Goal: Information Seeking & Learning: Find contact information

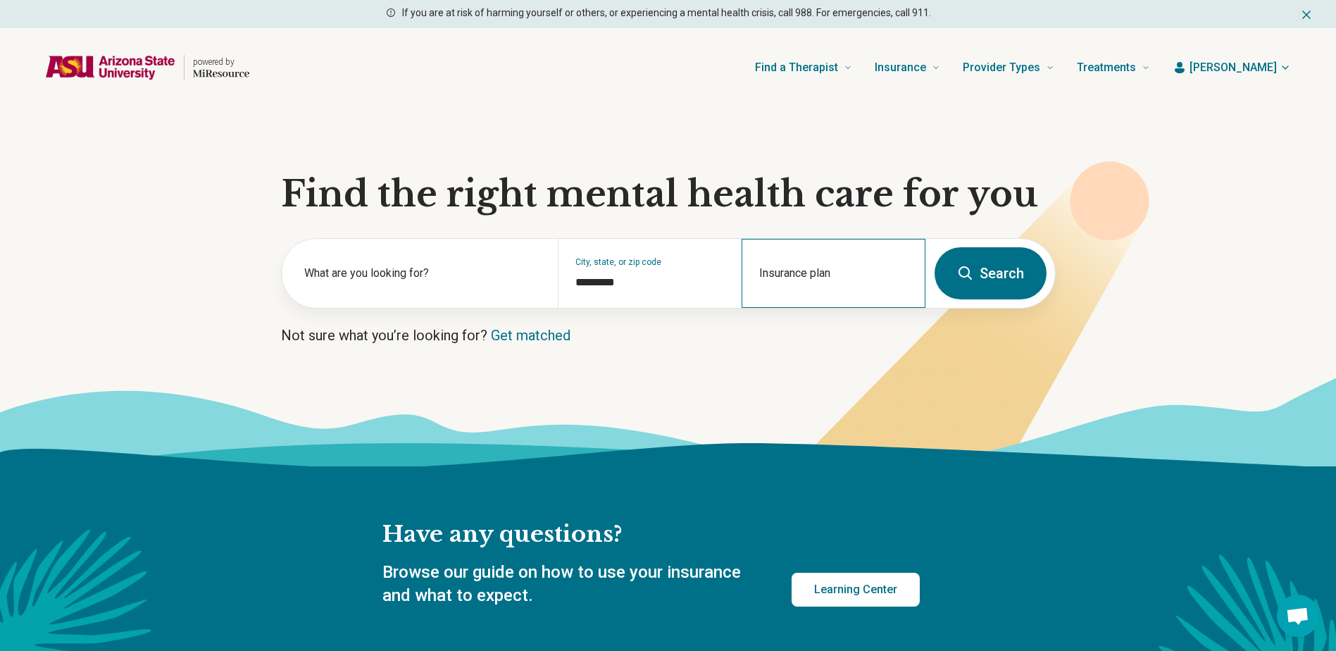
click at [806, 272] on div "Insurance plan" at bounding box center [834, 273] width 184 height 69
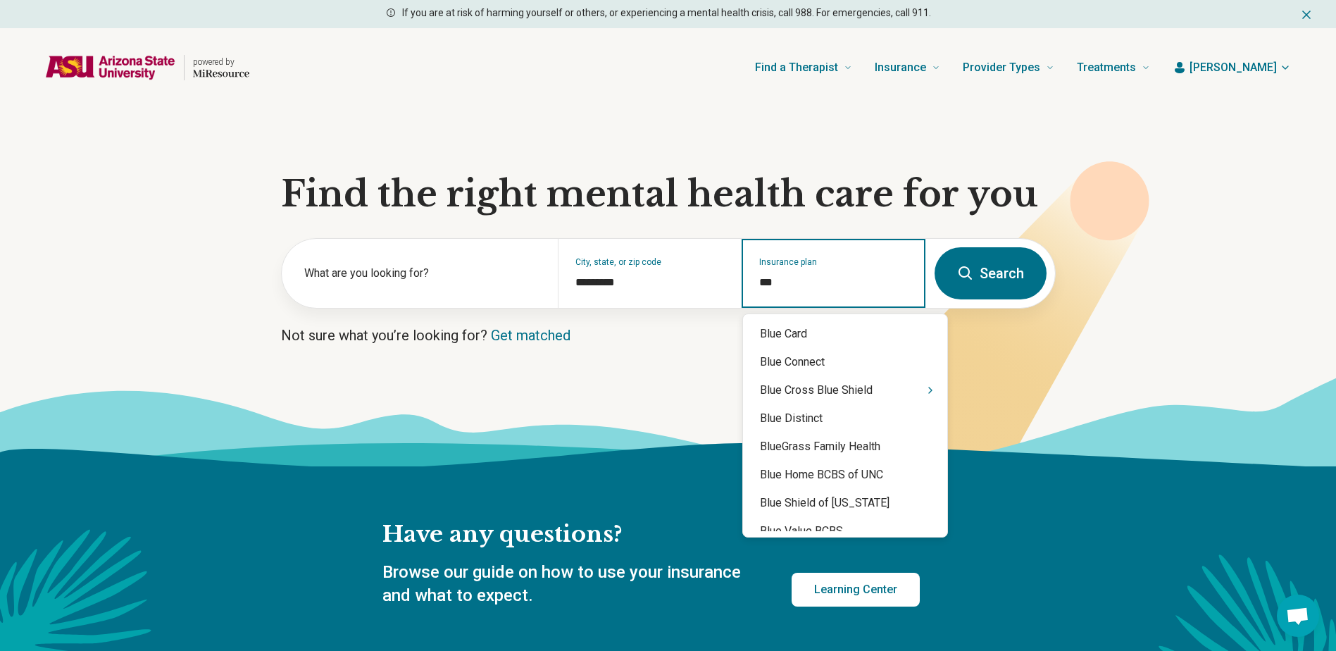
type input "****"
click at [855, 392] on div "Blue Cross Blue Shield" at bounding box center [845, 390] width 204 height 28
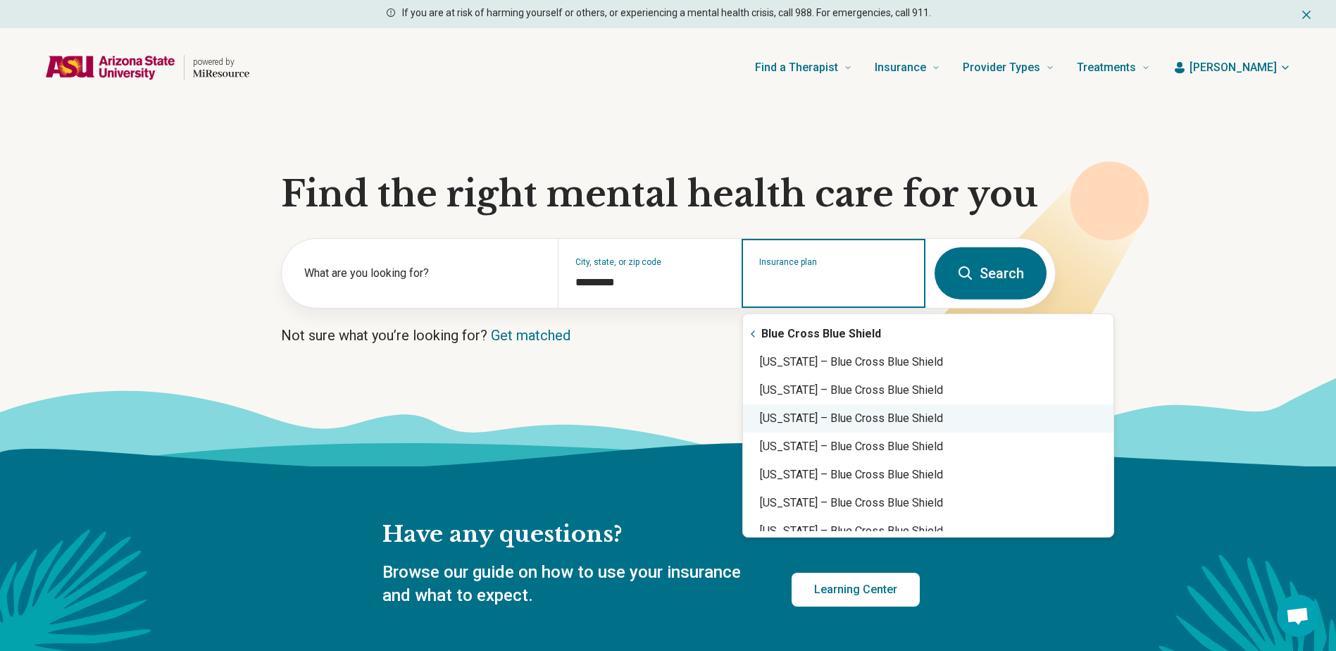
click at [843, 414] on div "Arizona – Blue Cross Blue Shield" at bounding box center [928, 418] width 371 height 28
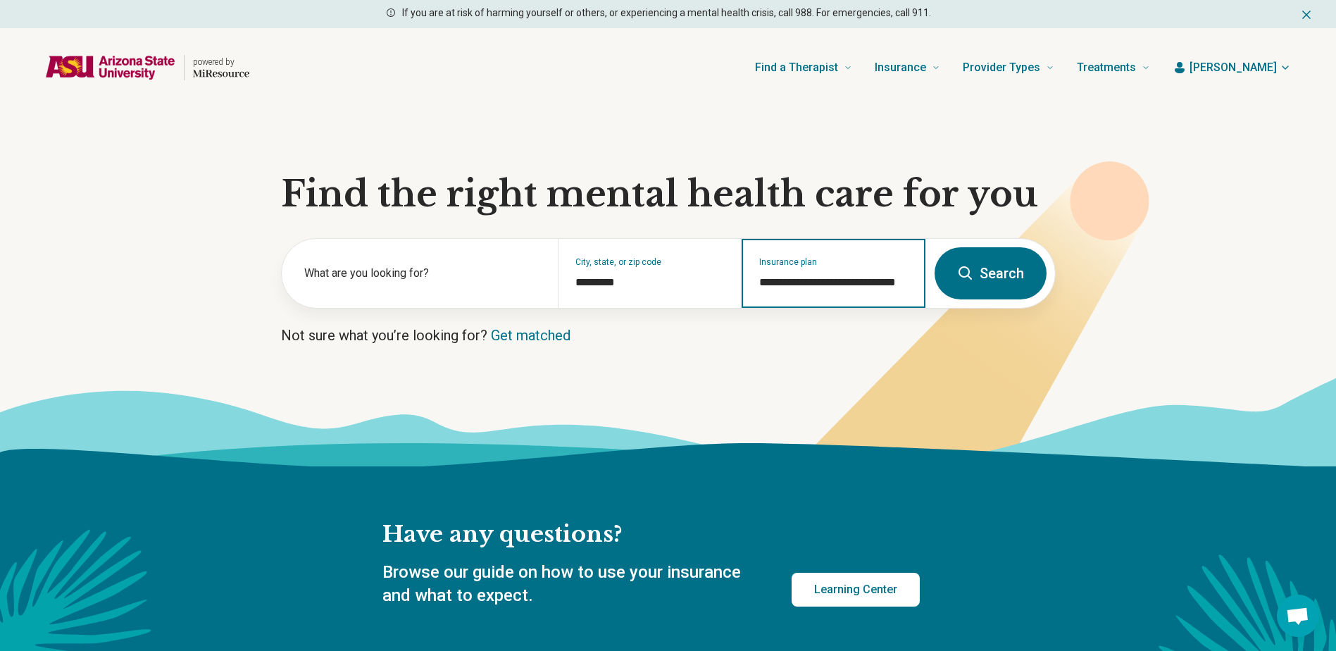
type input "**********"
click at [1001, 273] on button "Search" at bounding box center [991, 273] width 112 height 52
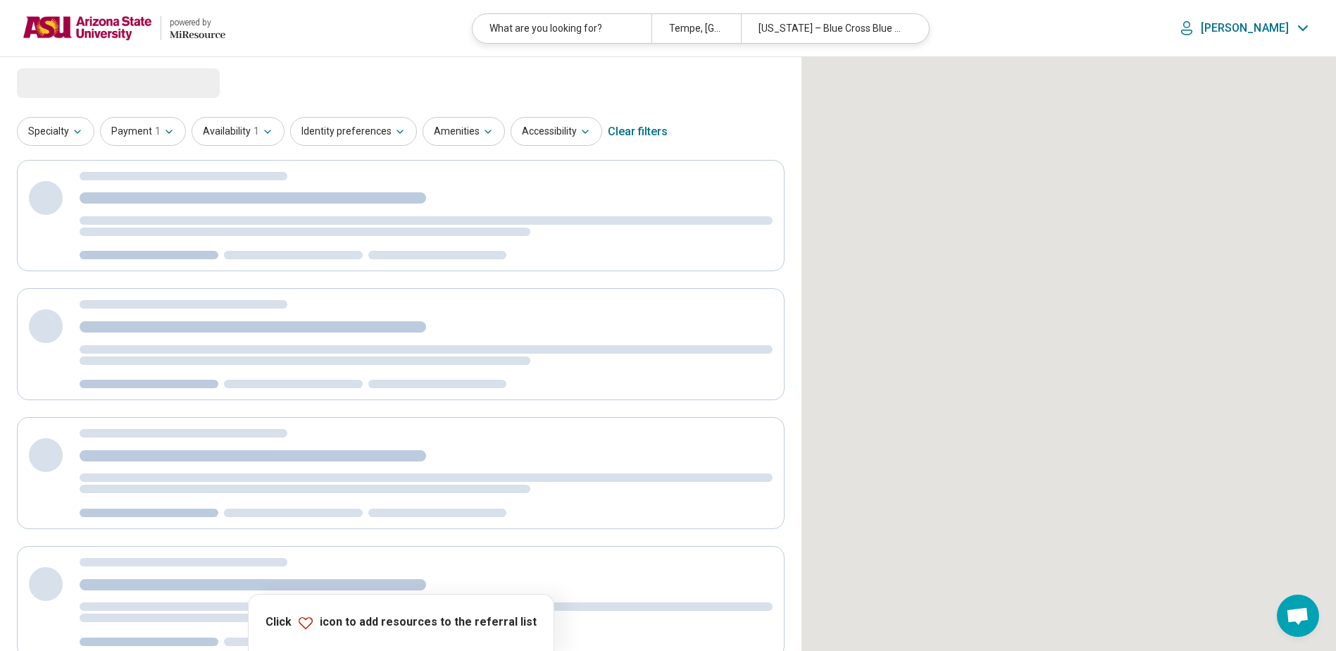
select select "***"
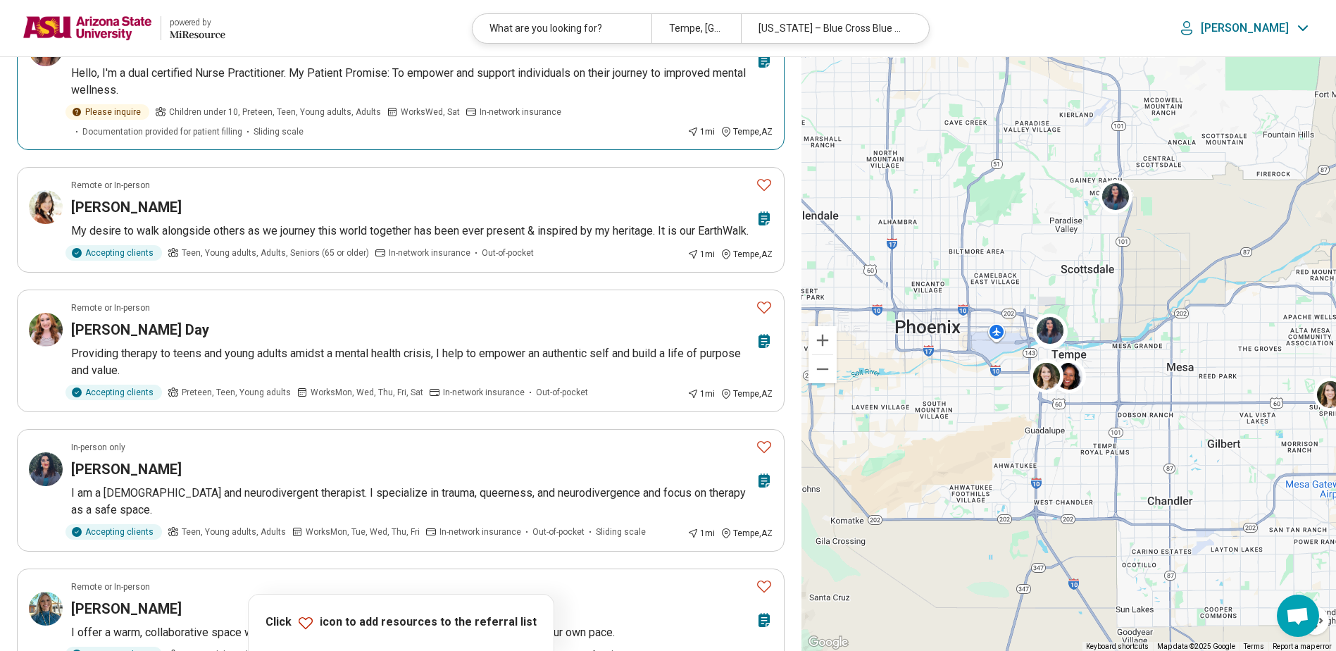
scroll to position [705, 0]
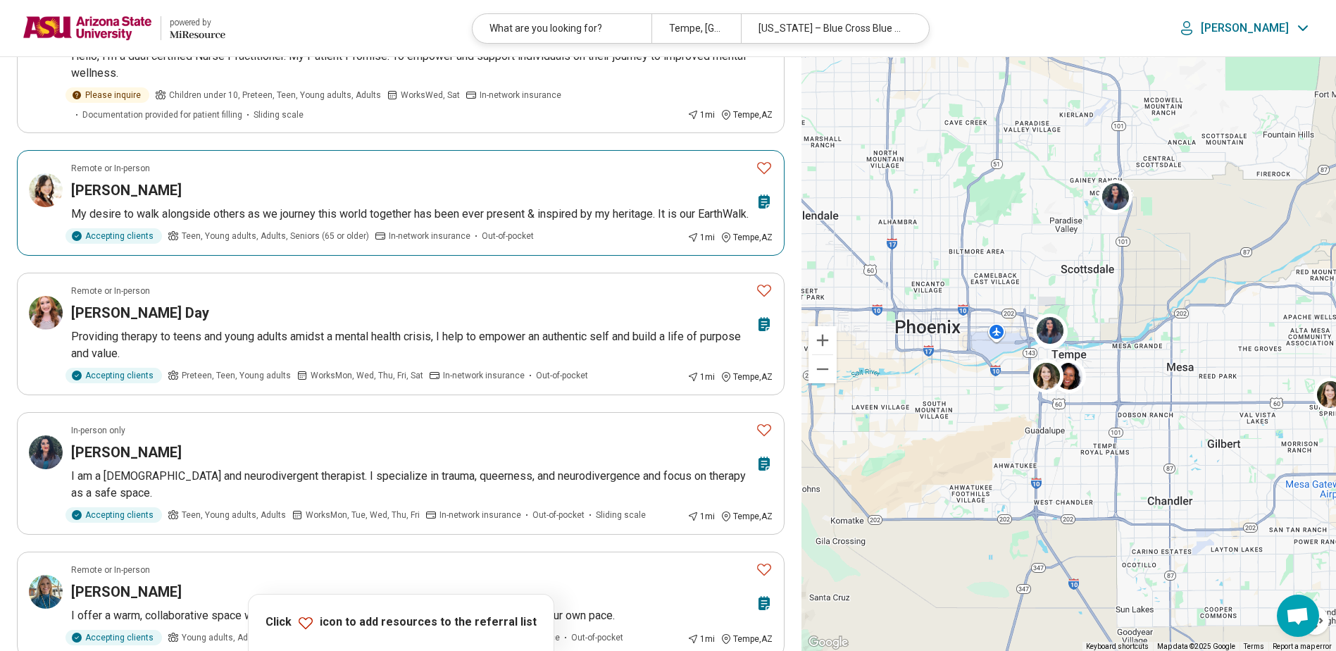
click at [332, 200] on div "Kyrie Conseen" at bounding box center [410, 190] width 679 height 20
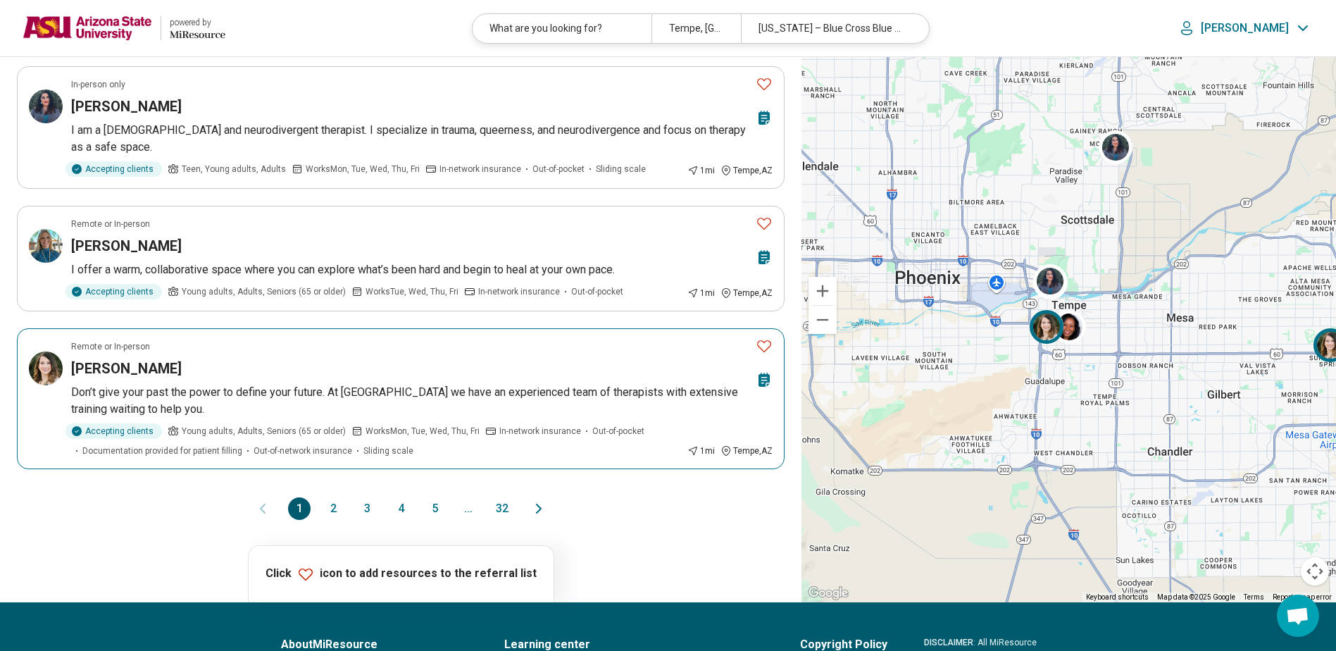
scroll to position [1057, 0]
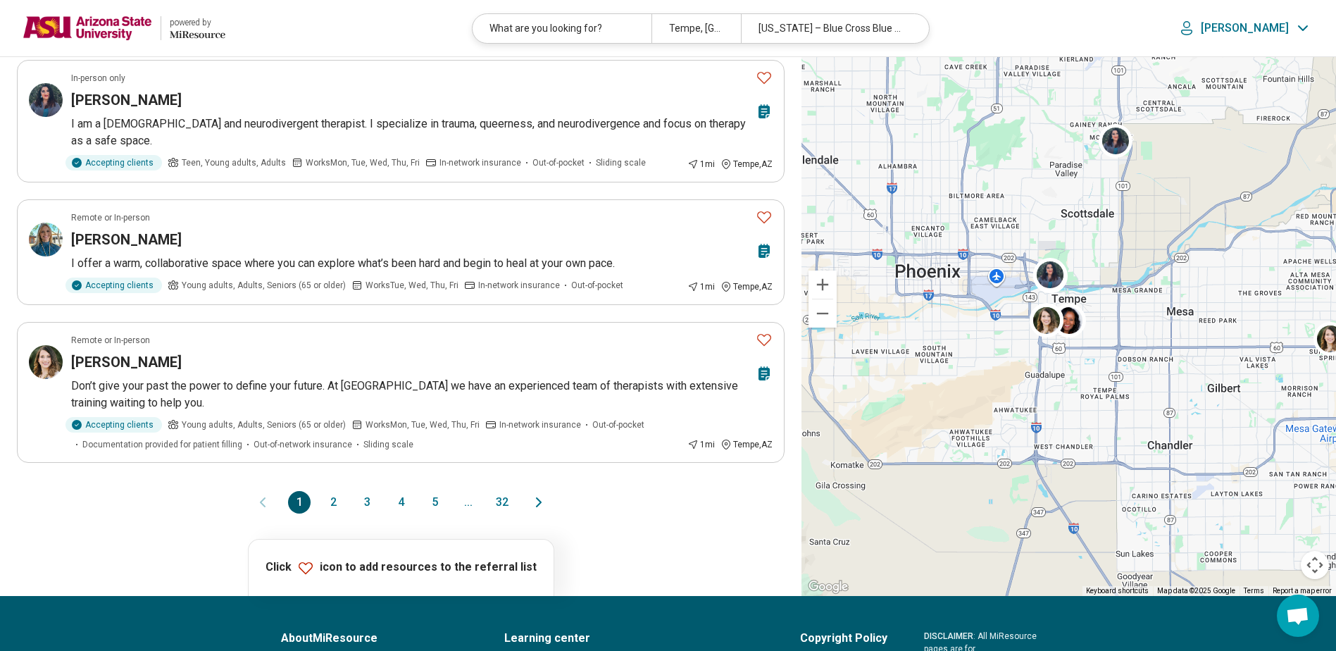
click at [329, 514] on button "2" at bounding box center [333, 502] width 23 height 23
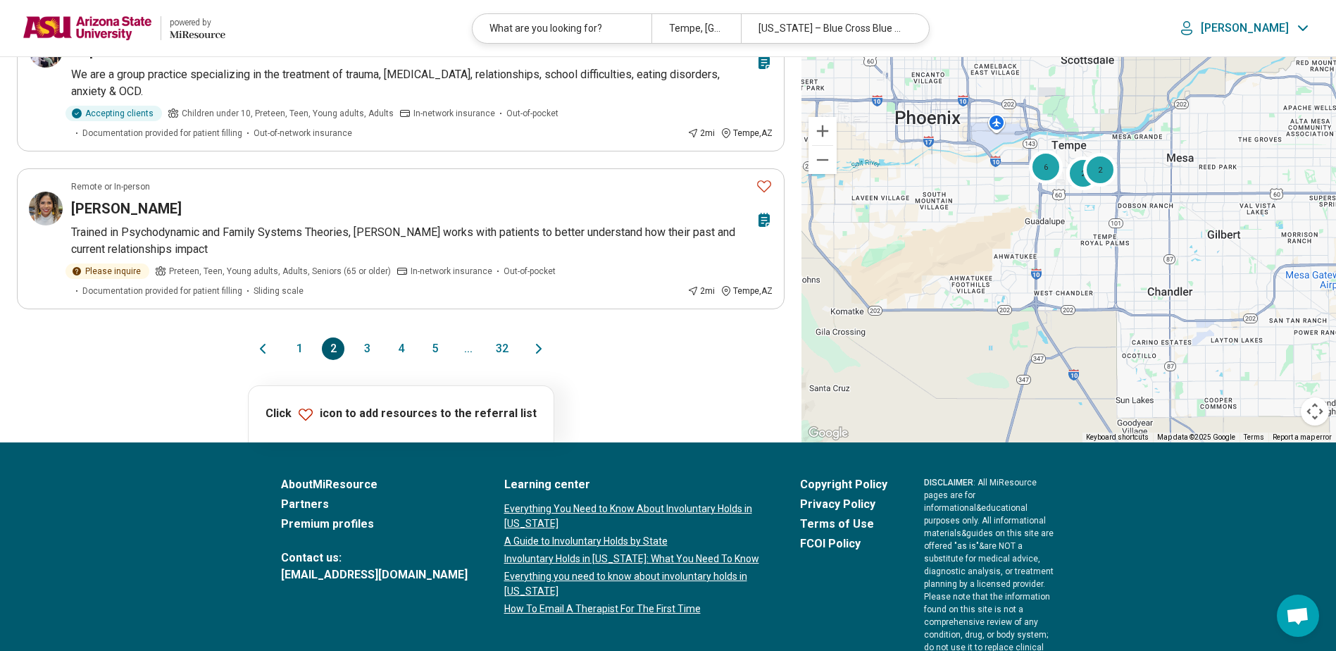
scroll to position [1198, 0]
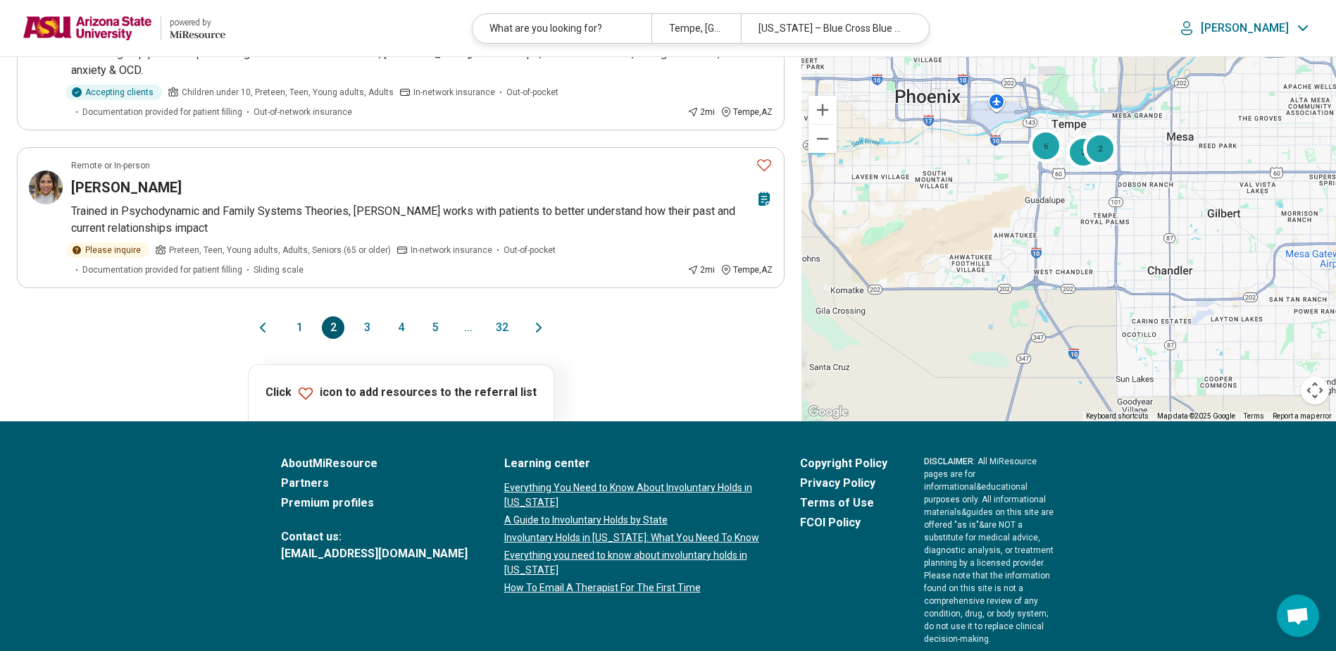
click at [364, 330] on button "3" at bounding box center [367, 327] width 23 height 23
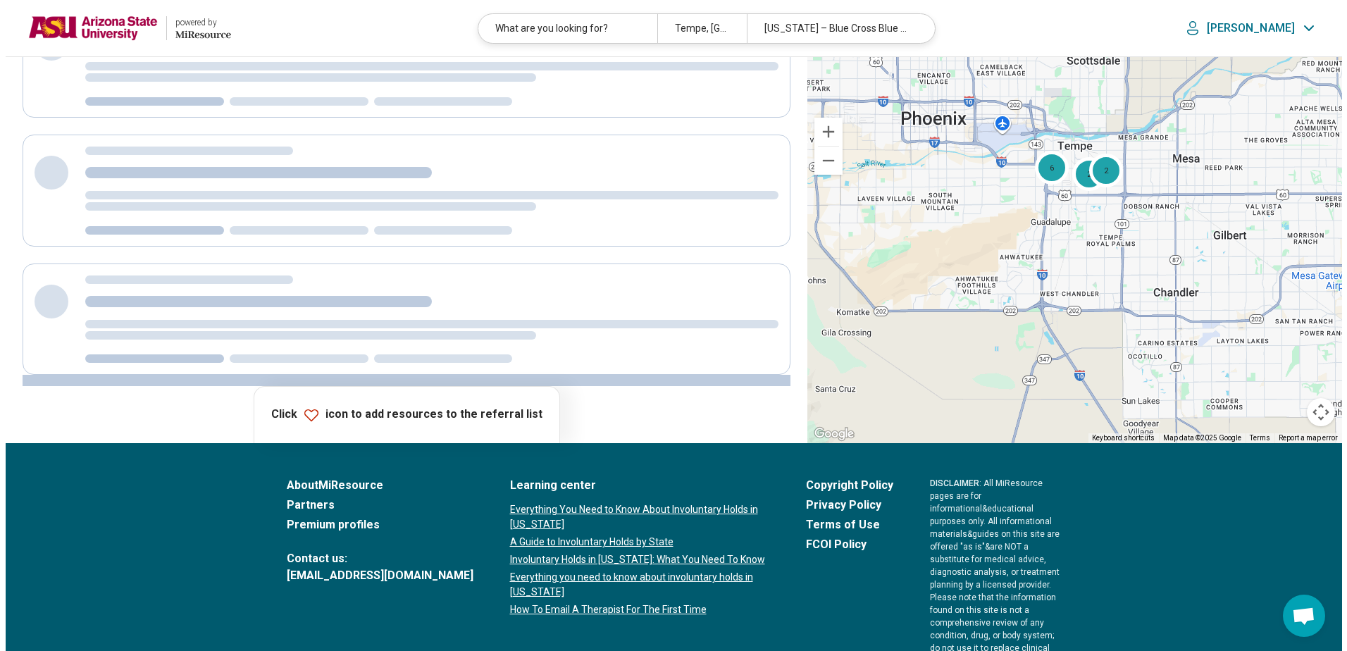
scroll to position [0, 0]
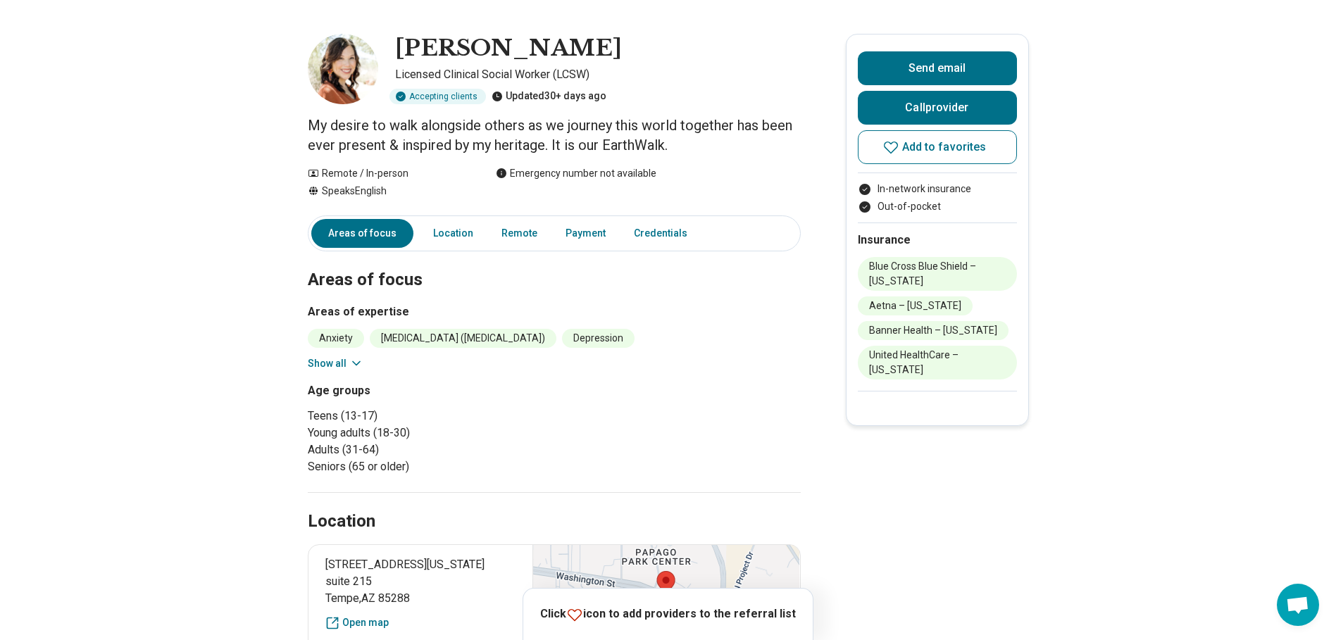
scroll to position [70, 0]
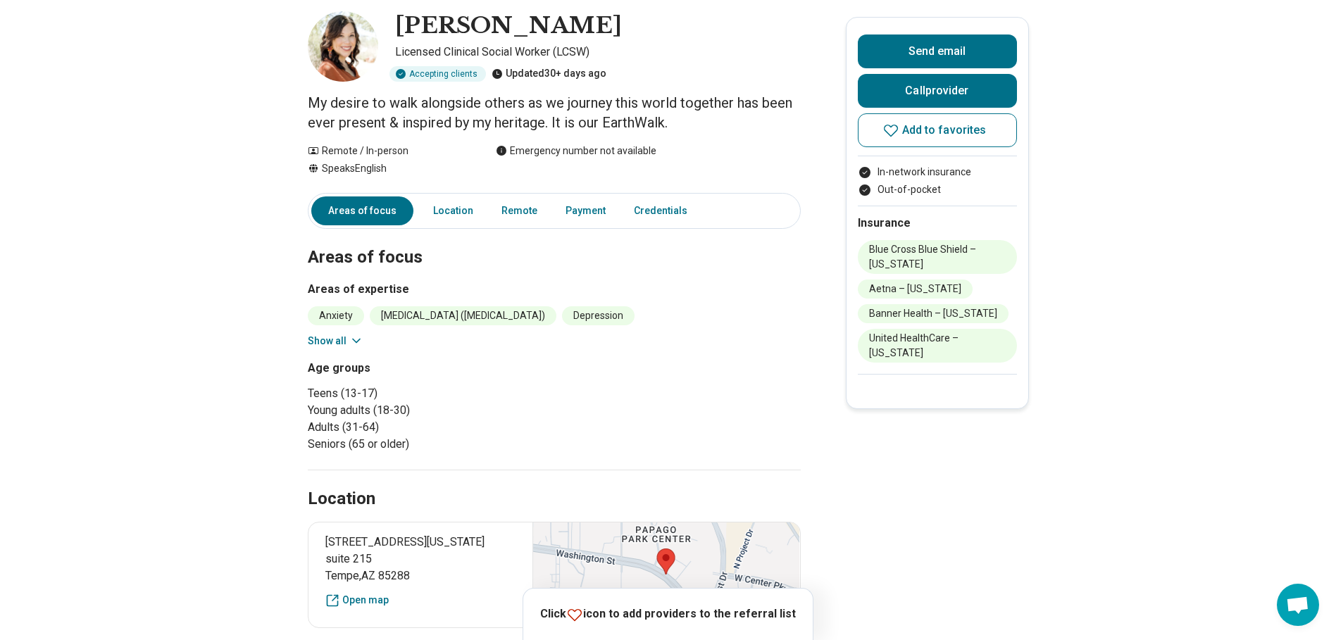
click at [345, 339] on button "Show all" at bounding box center [336, 341] width 56 height 15
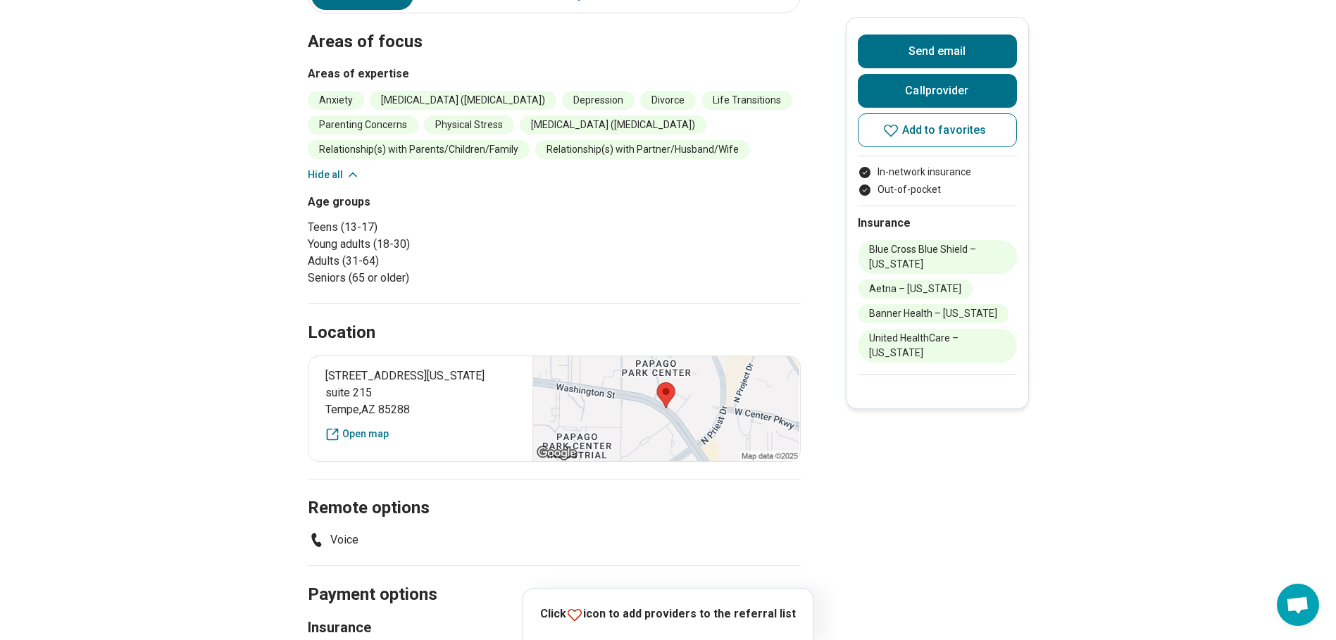
scroll to position [211, 0]
